Goal: Find specific page/section: Find specific page/section

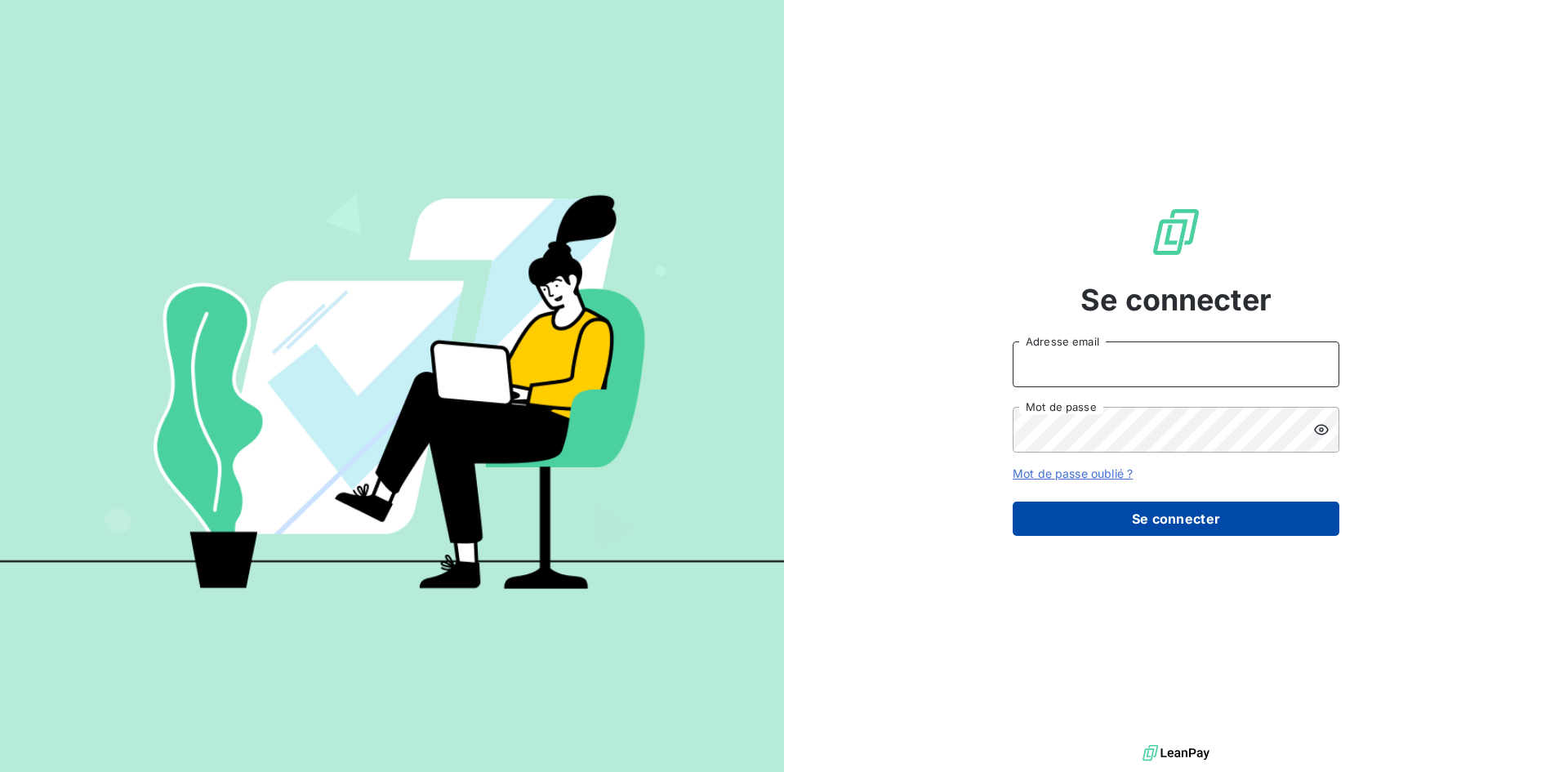
type input "[EMAIL_ADDRESS][DOMAIN_NAME]"
click at [1051, 523] on button "Se connecter" at bounding box center [1175, 519] width 327 height 35
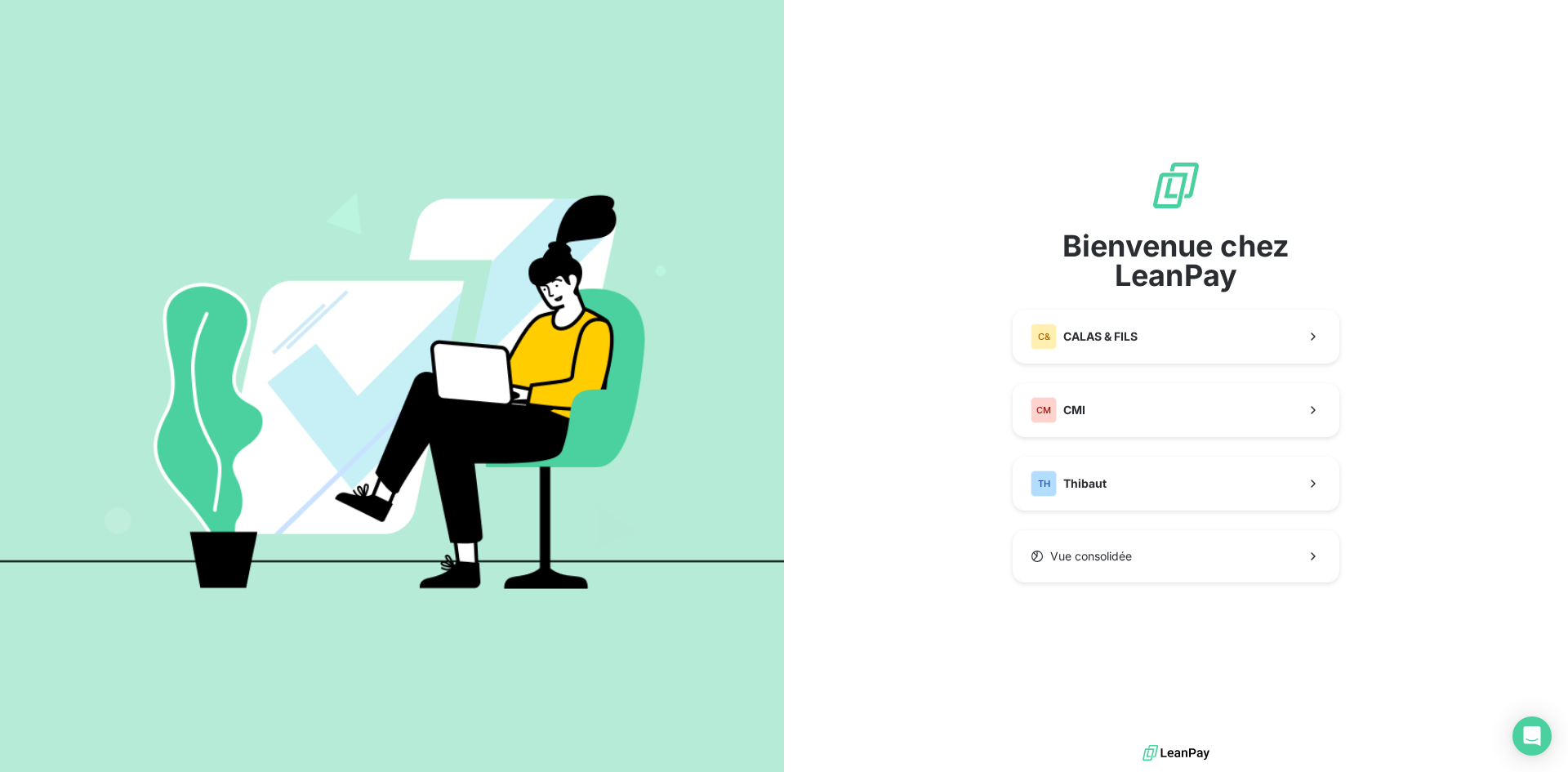
click at [1051, 523] on div "Bienvenue chez LeanPay C& CALAS & FILS CM CMI TH Thibaut Vue consolidée" at bounding box center [1175, 371] width 327 height 423
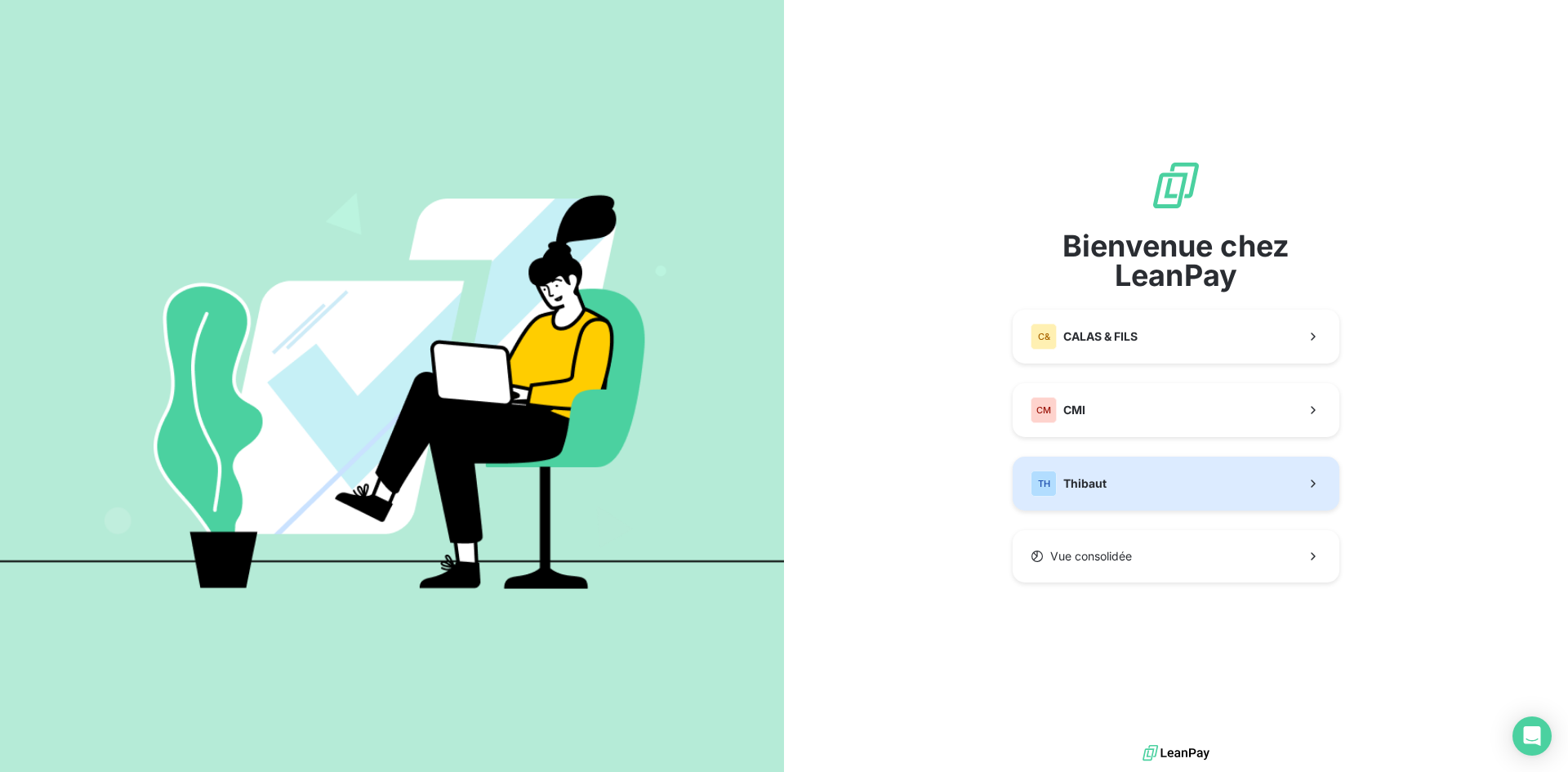
click at [1062, 499] on button "TH Thibaut" at bounding box center [1175, 483] width 327 height 54
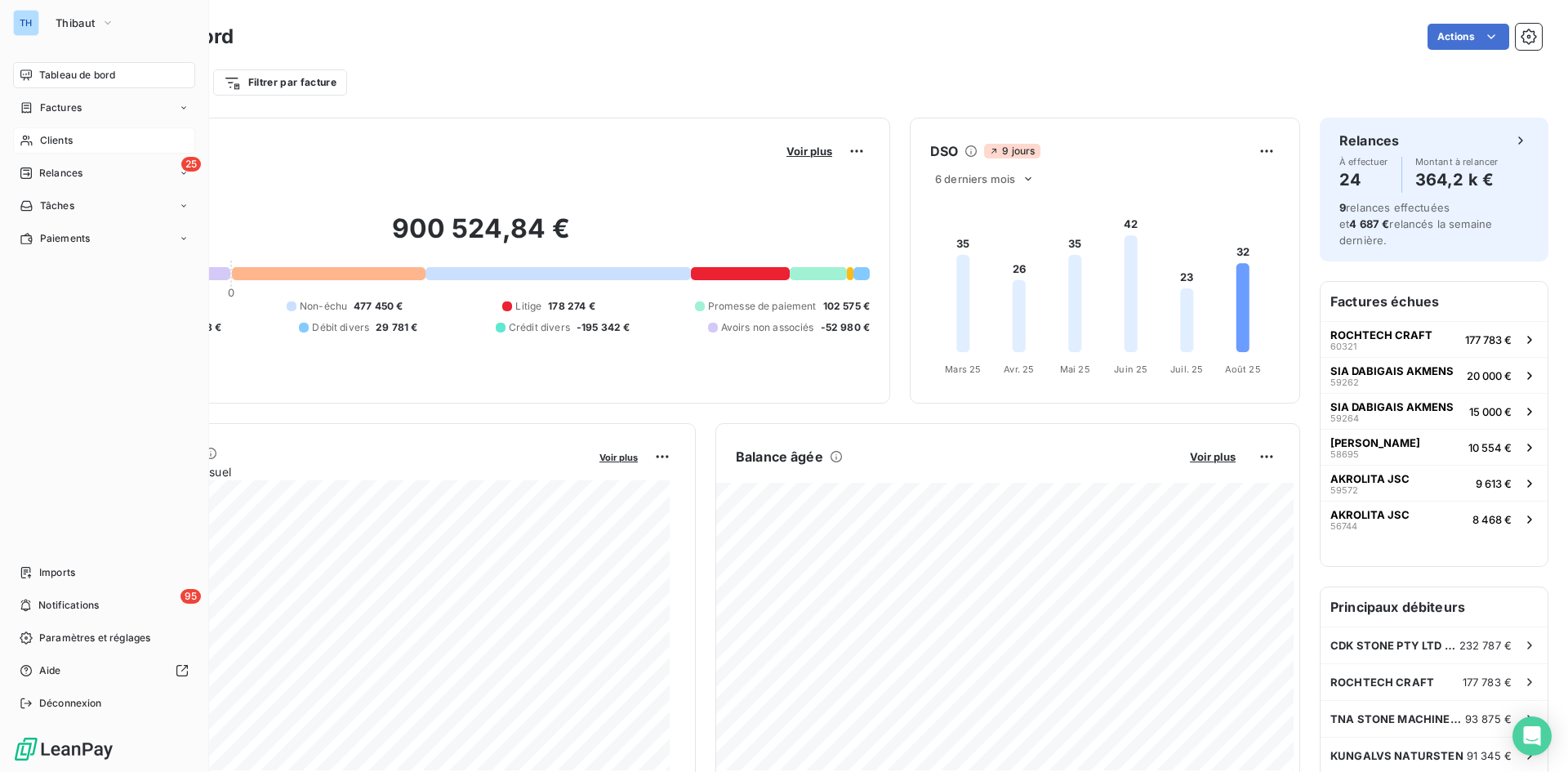
click at [46, 131] on div "Clients" at bounding box center [104, 140] width 182 height 26
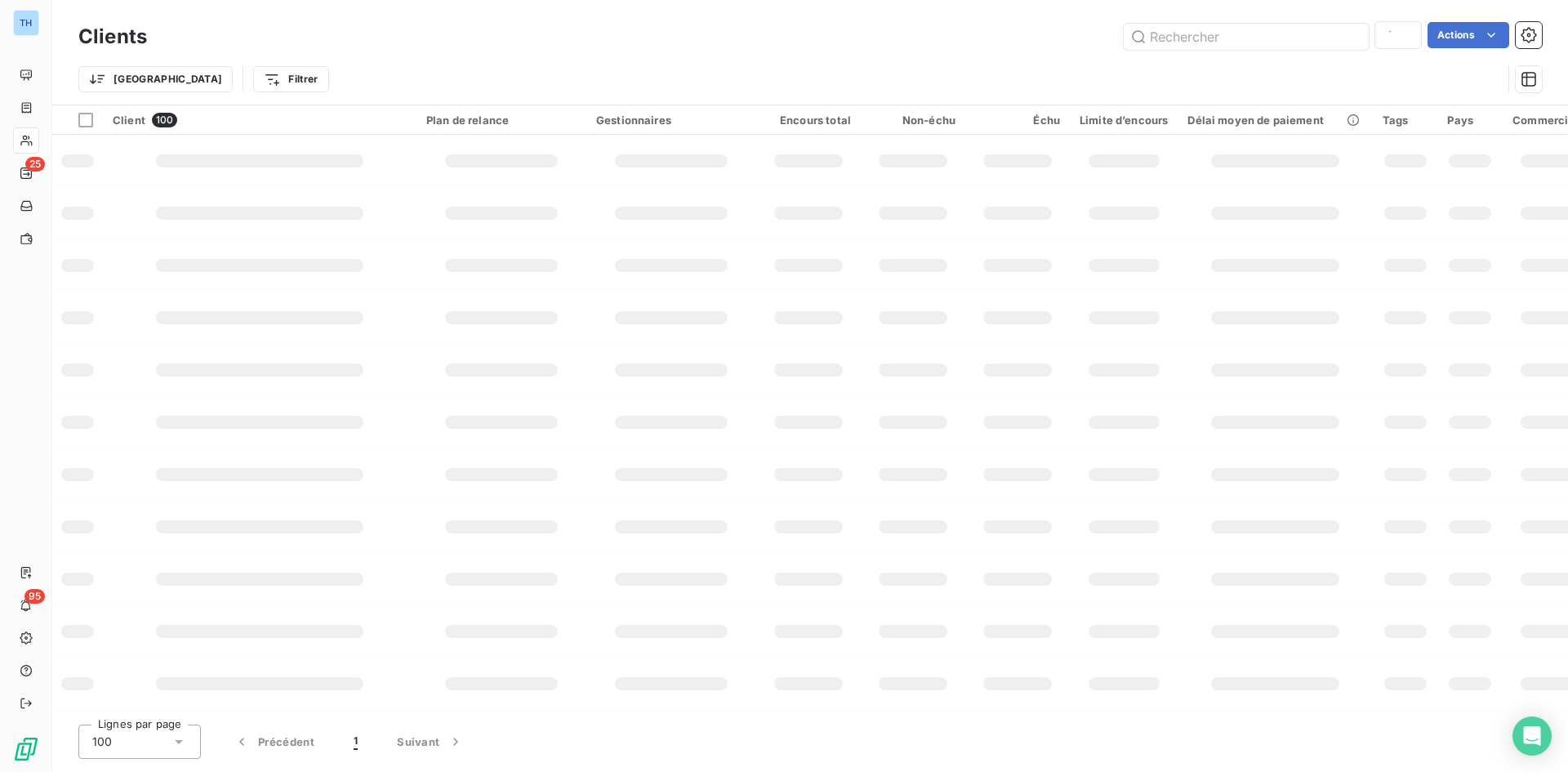
type input "tna"
click at [1170, 43] on input "text" at bounding box center [1245, 36] width 245 height 26
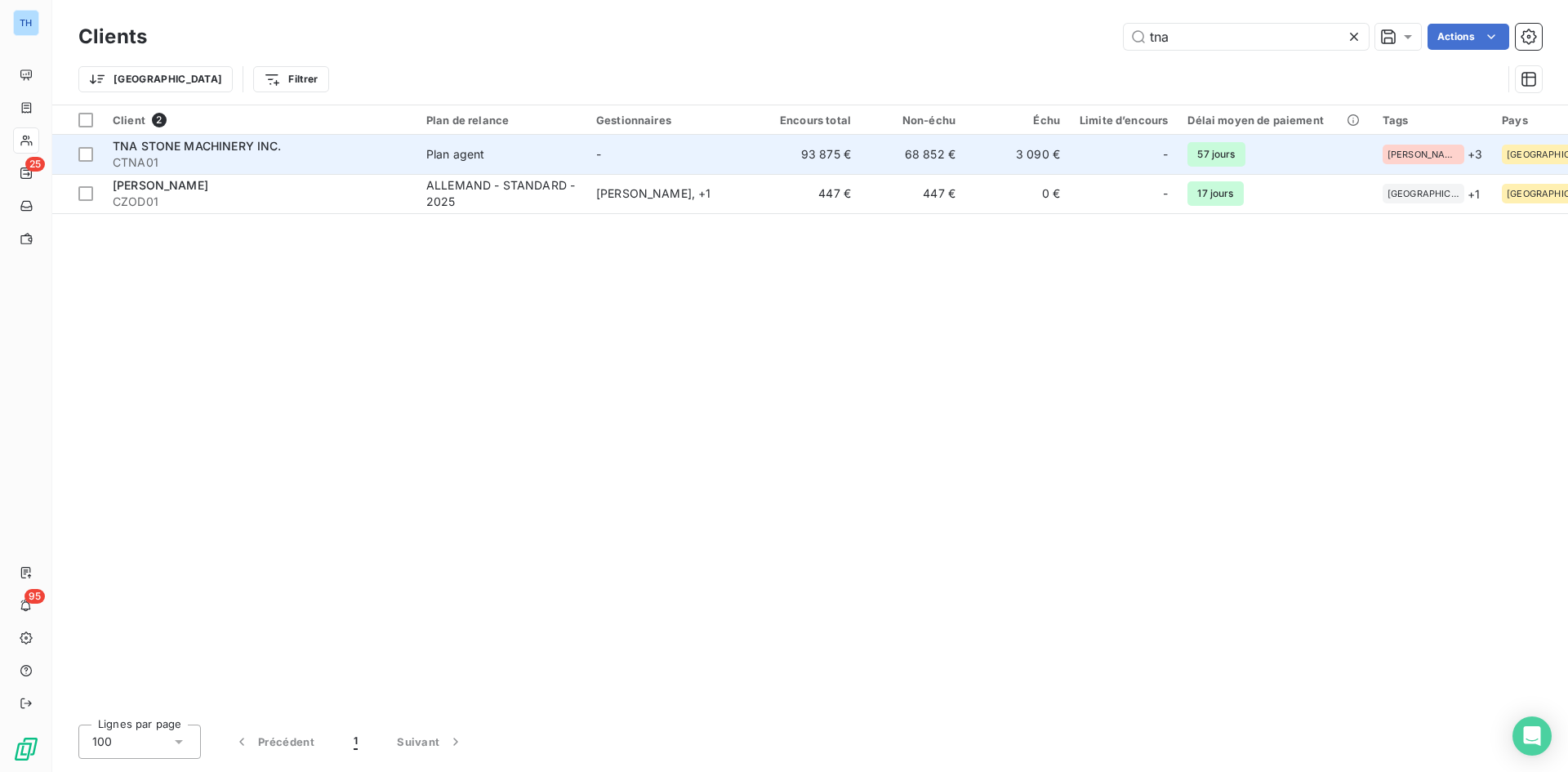
type input "tna"
click at [479, 159] on div "Plan agent" at bounding box center [456, 154] width 59 height 16
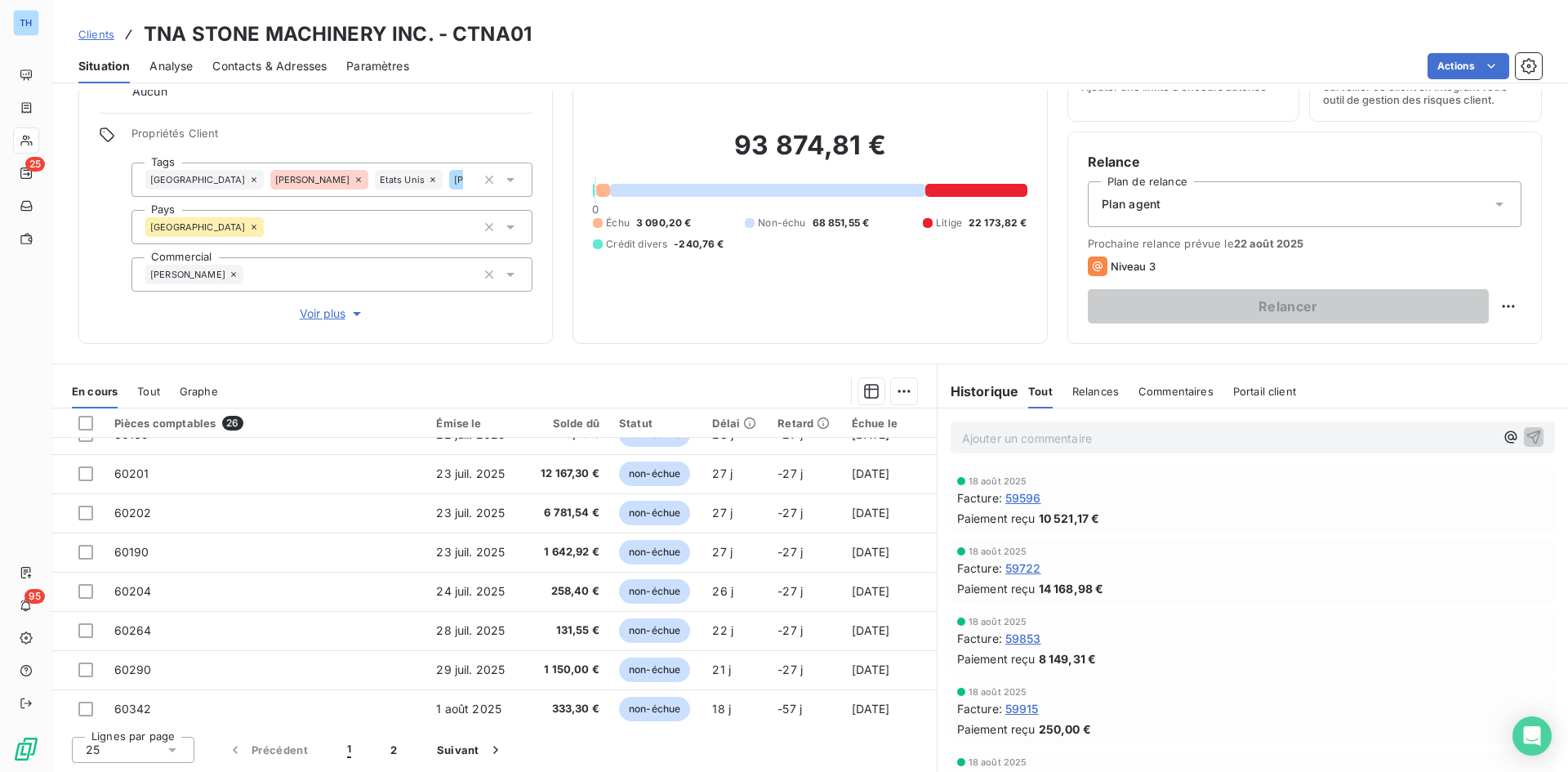
scroll to position [696, 0]
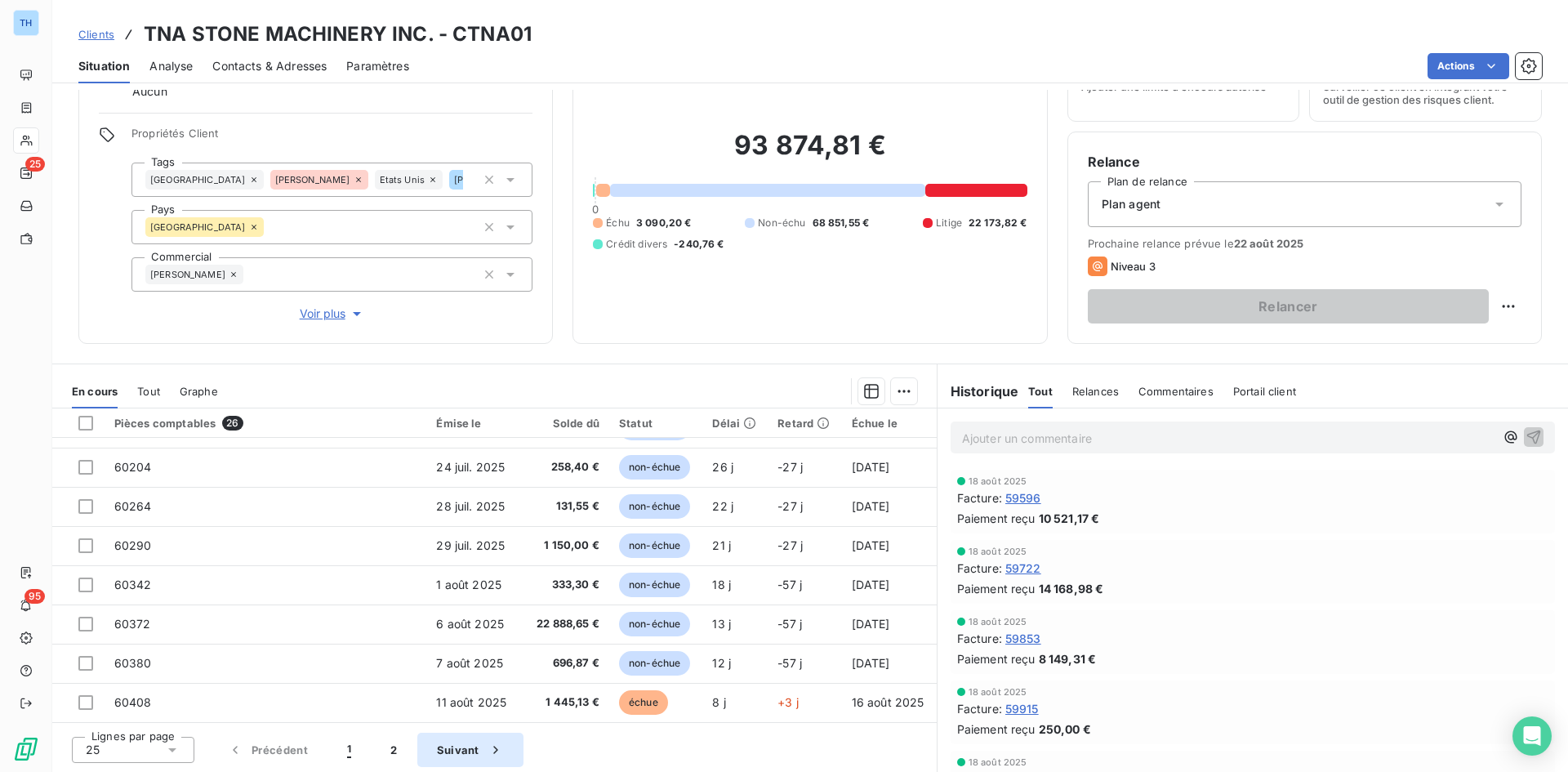
click at [455, 755] on button "Suivant" at bounding box center [470, 750] width 107 height 35
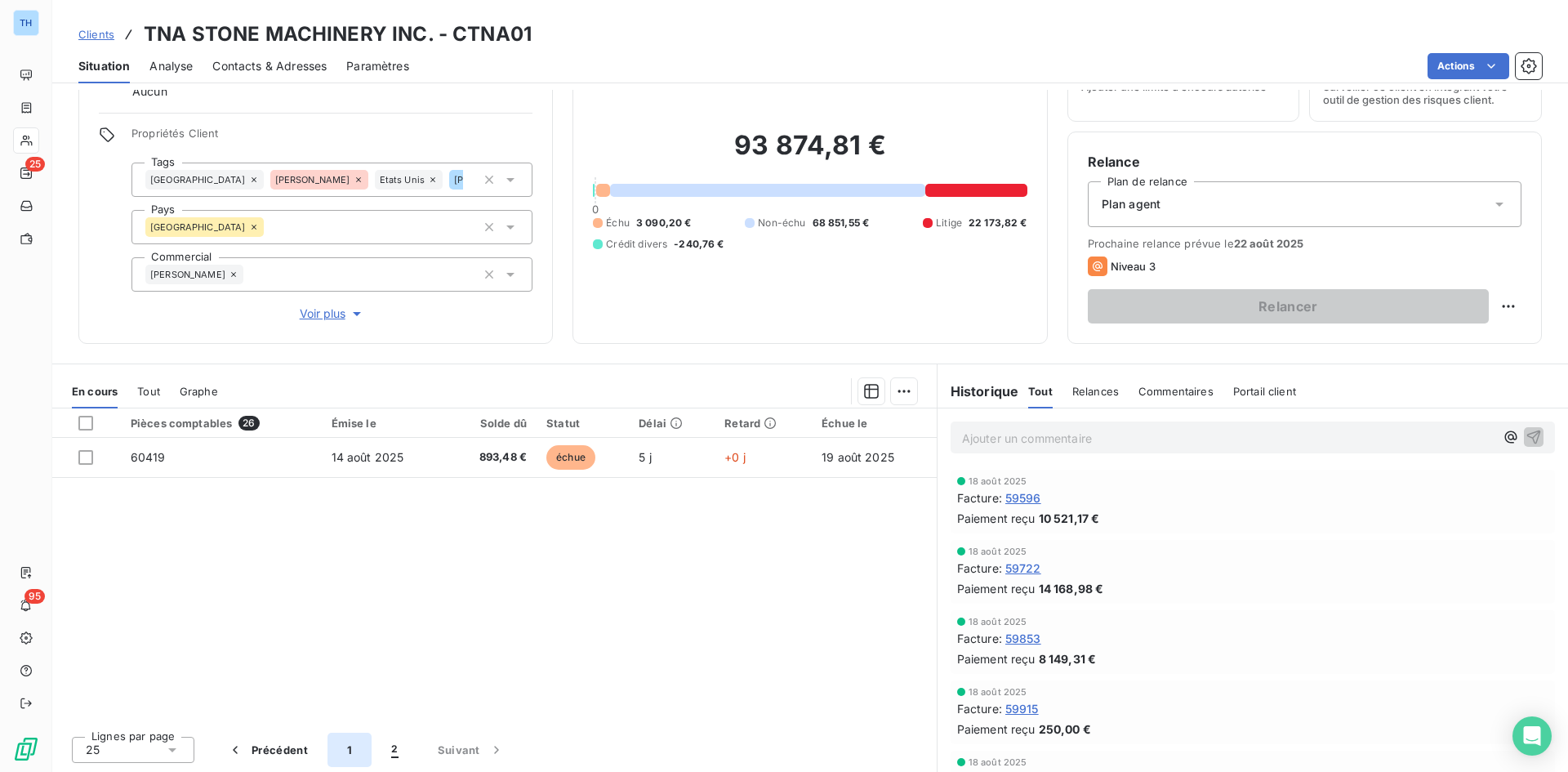
click at [342, 750] on button "1" at bounding box center [349, 750] width 44 height 35
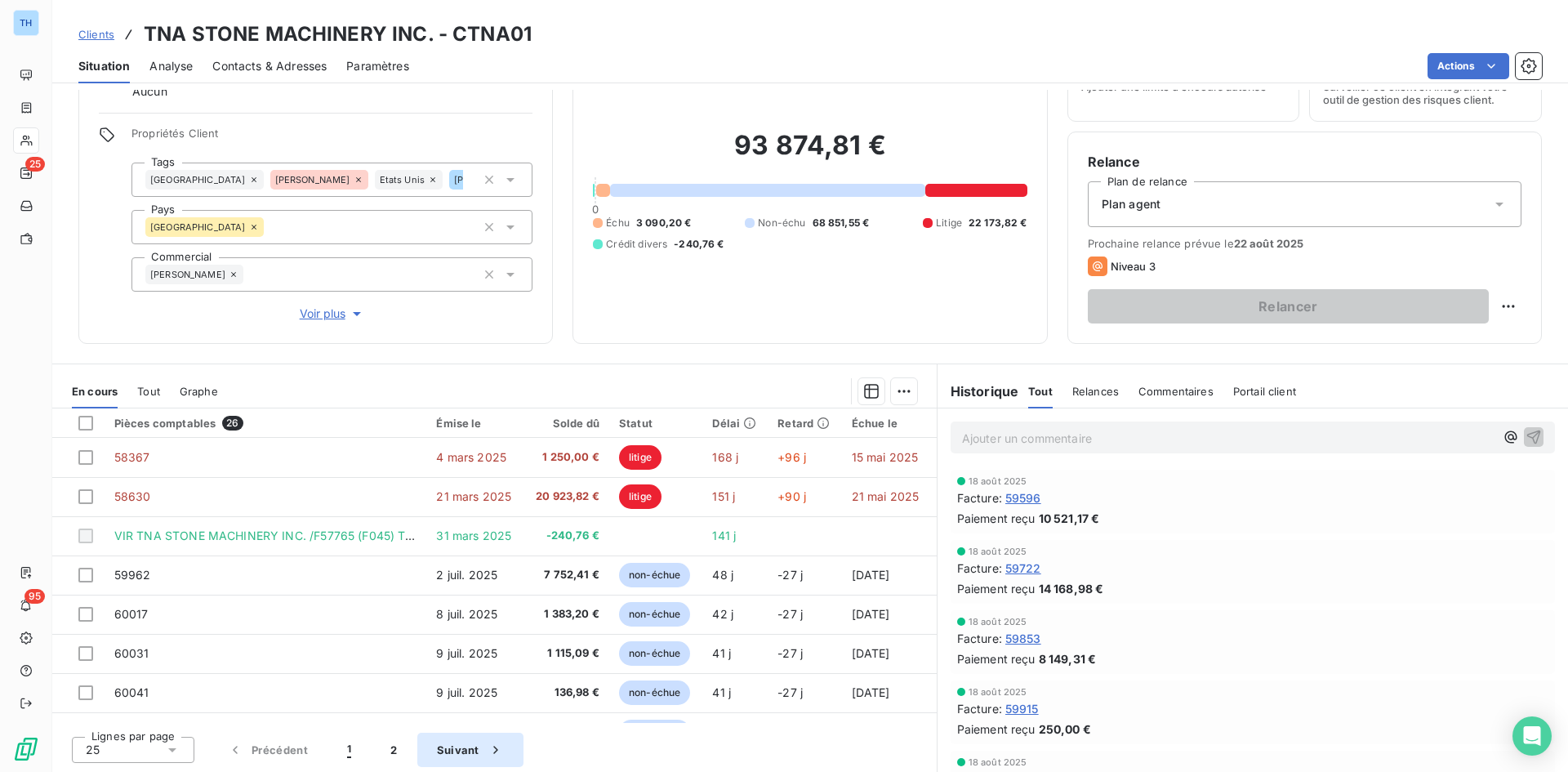
click at [463, 754] on button "Suivant" at bounding box center [470, 750] width 107 height 35
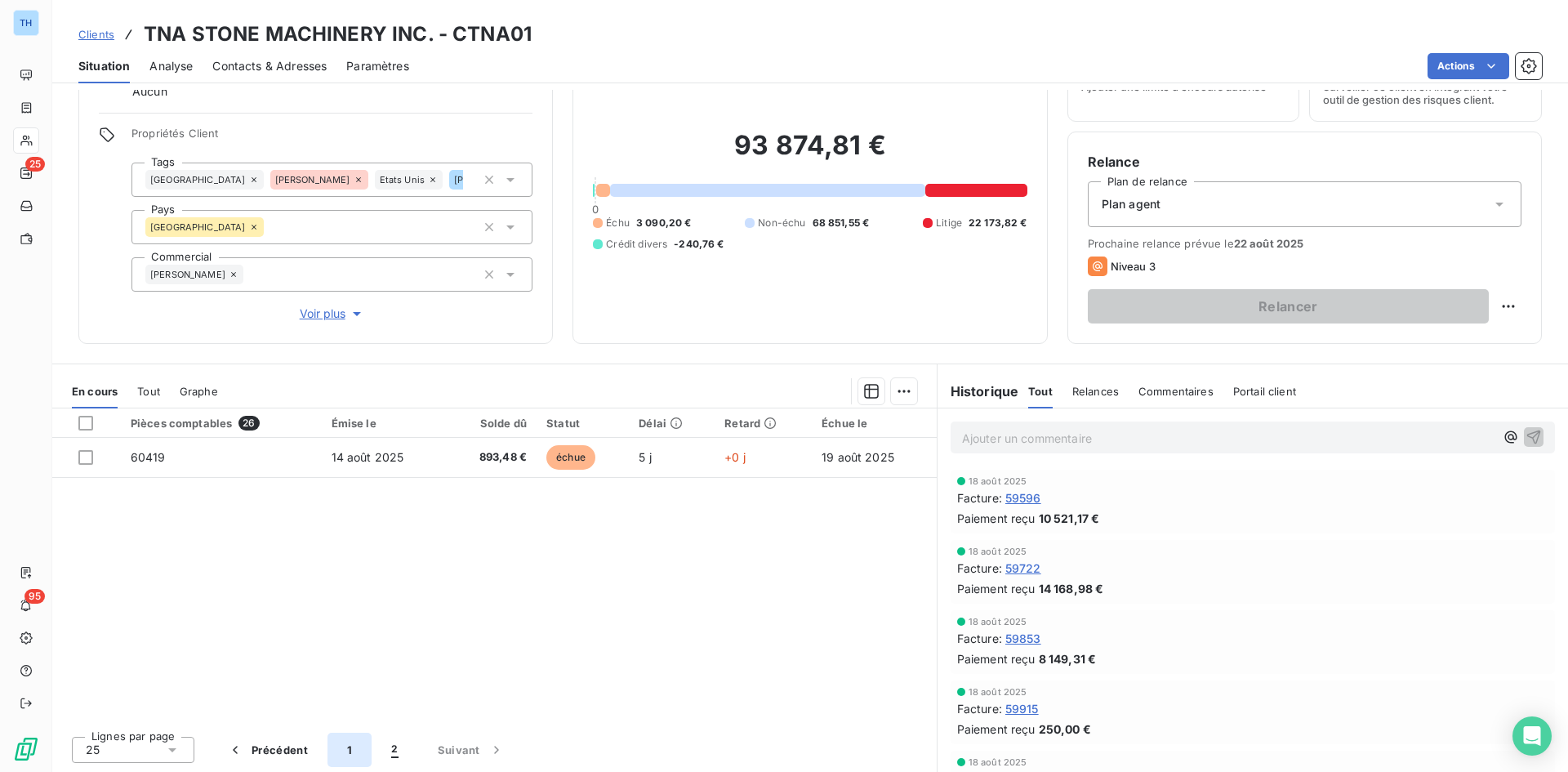
click at [346, 755] on button "1" at bounding box center [349, 750] width 44 height 35
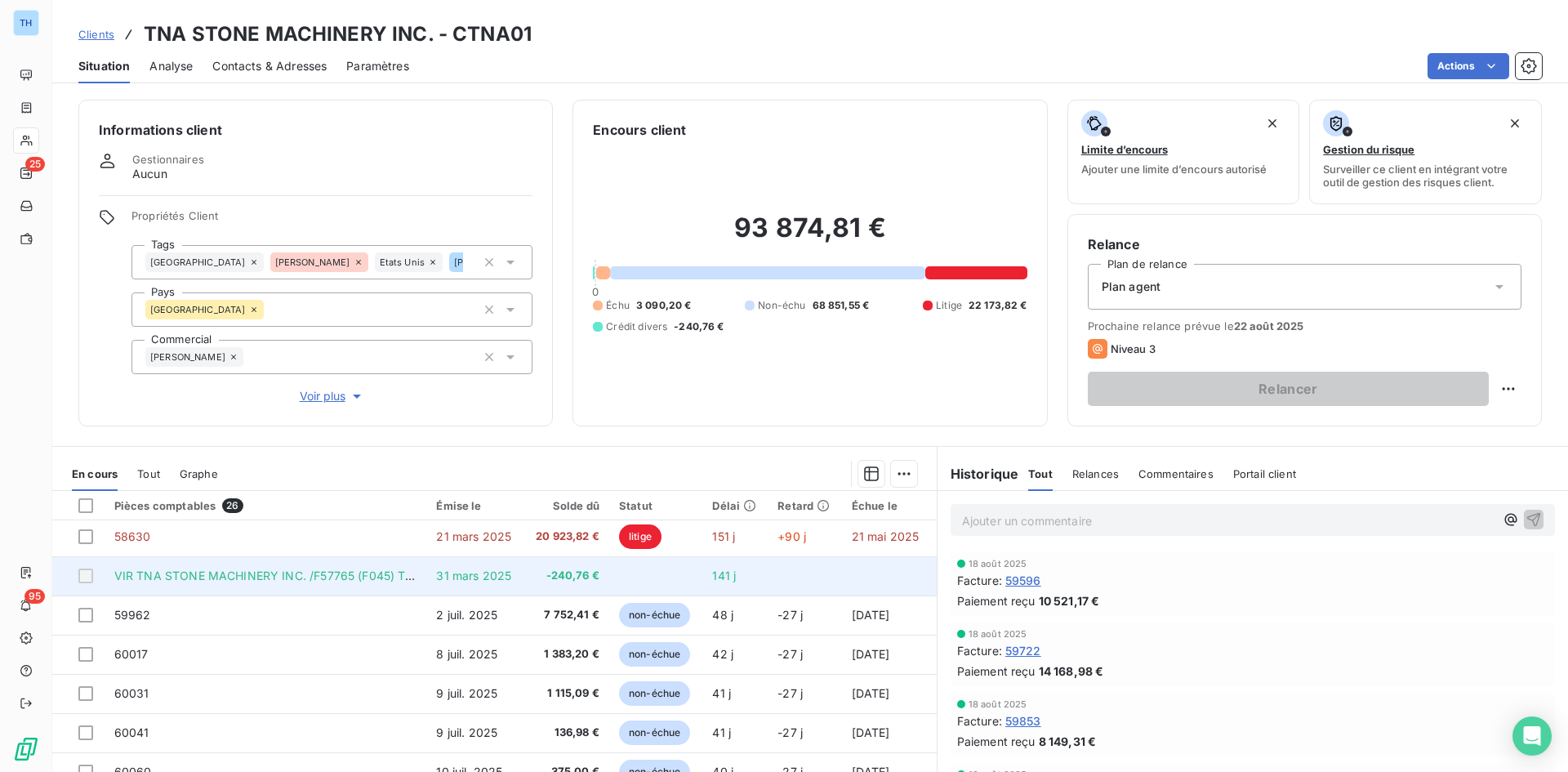
scroll to position [0, 0]
